Goal: Information Seeking & Learning: Understand process/instructions

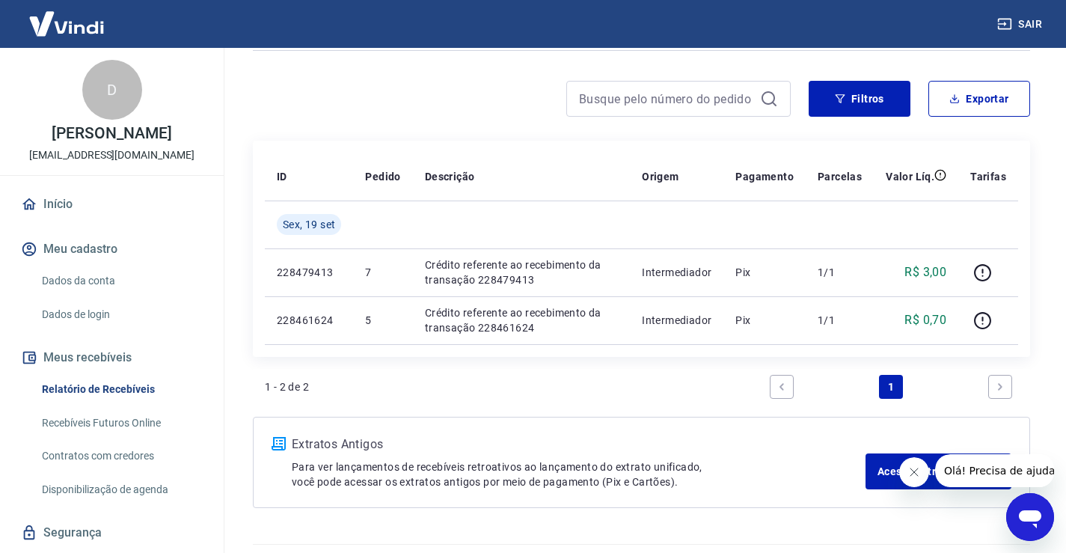
scroll to position [143, 0]
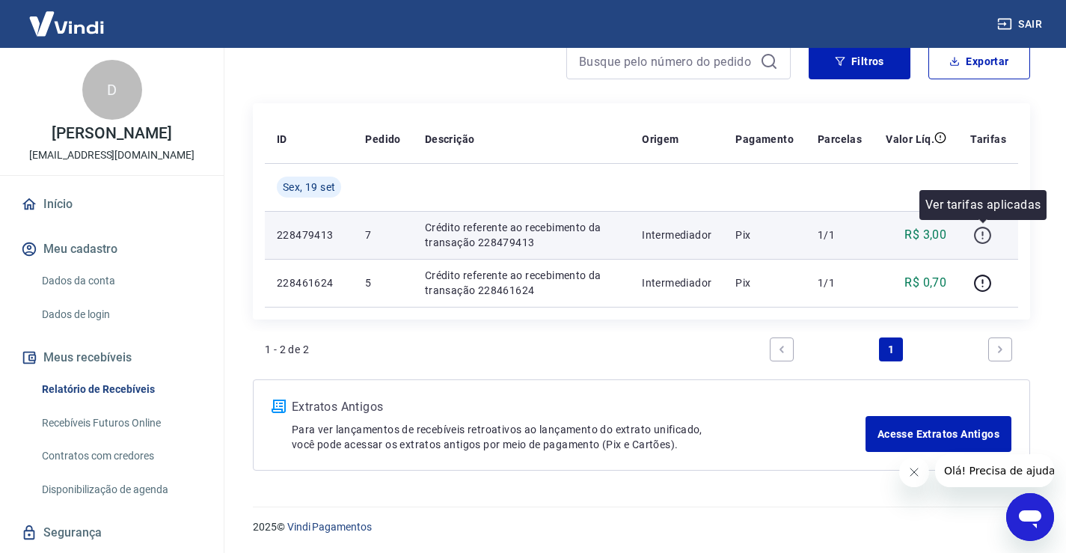
click at [981, 234] on icon "button" at bounding box center [982, 235] width 19 height 19
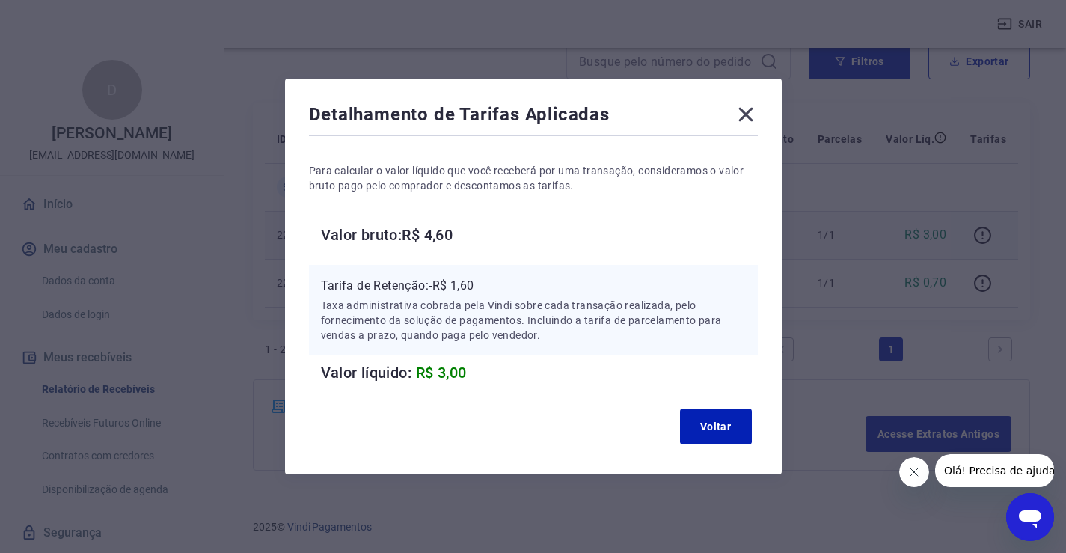
click at [762, 97] on div "Detalhamento de Tarifas Aplicadas Para calcular o valor líquido que você recebe…" at bounding box center [533, 277] width 497 height 396
click at [746, 115] on icon at bounding box center [746, 115] width 24 height 24
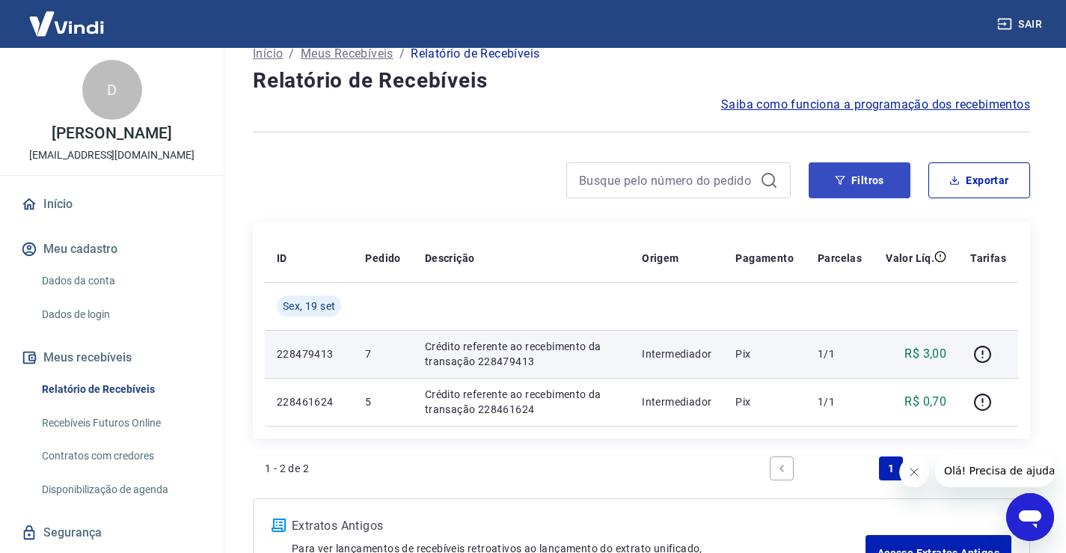
scroll to position [0, 0]
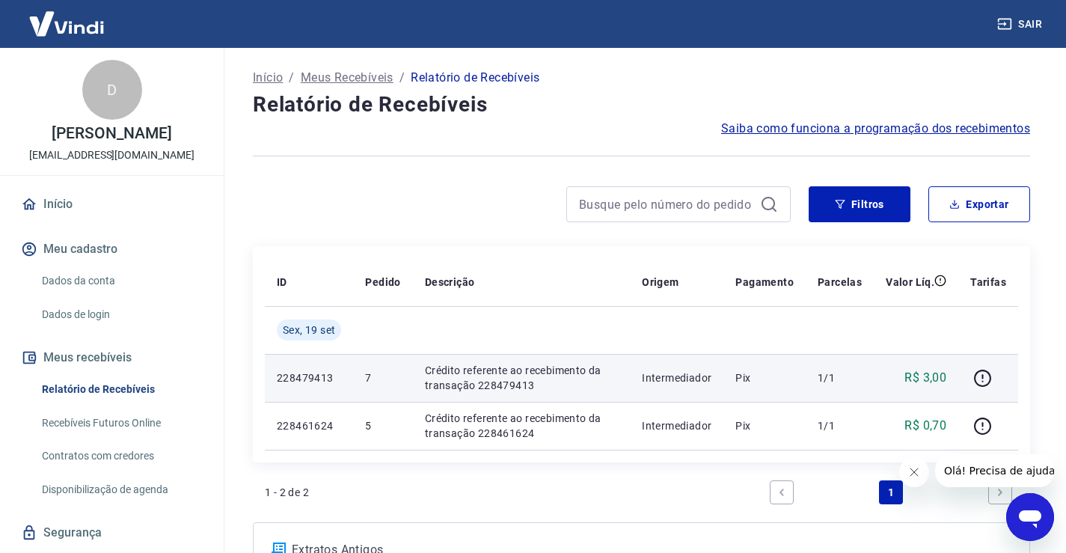
click at [891, 130] on span "Saiba como funciona a programação dos recebimentos" at bounding box center [875, 129] width 309 height 18
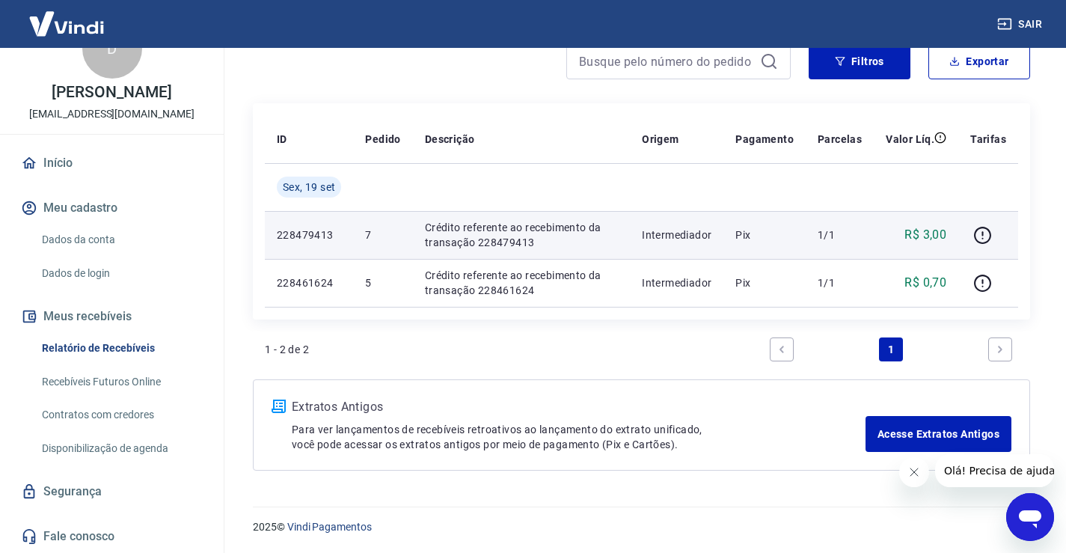
scroll to position [57, 0]
